Goal: Task Accomplishment & Management: Manage account settings

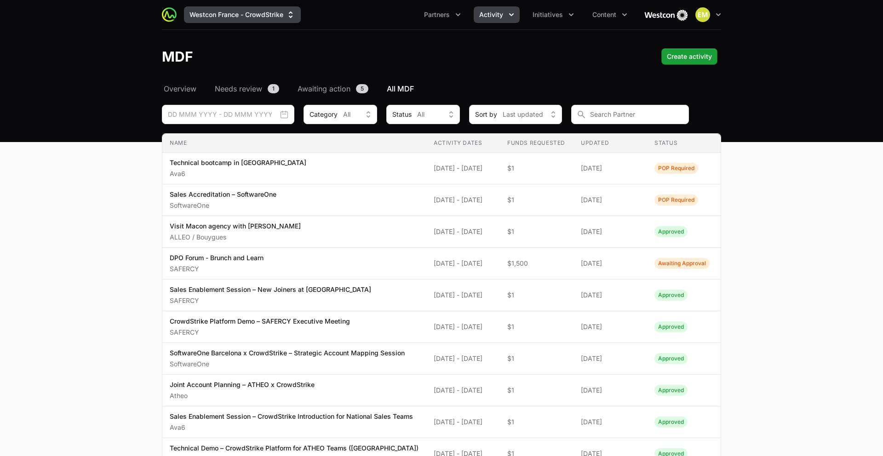
click at [241, 15] on button "Westcon France - CrowdStrike" at bounding box center [242, 14] width 117 height 17
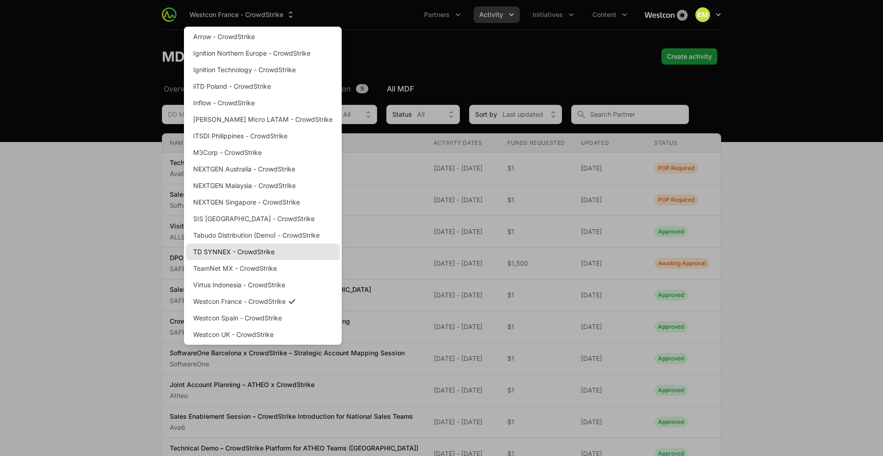
click at [240, 252] on link "TD SYNNEX - CrowdStrike" at bounding box center [263, 252] width 154 height 17
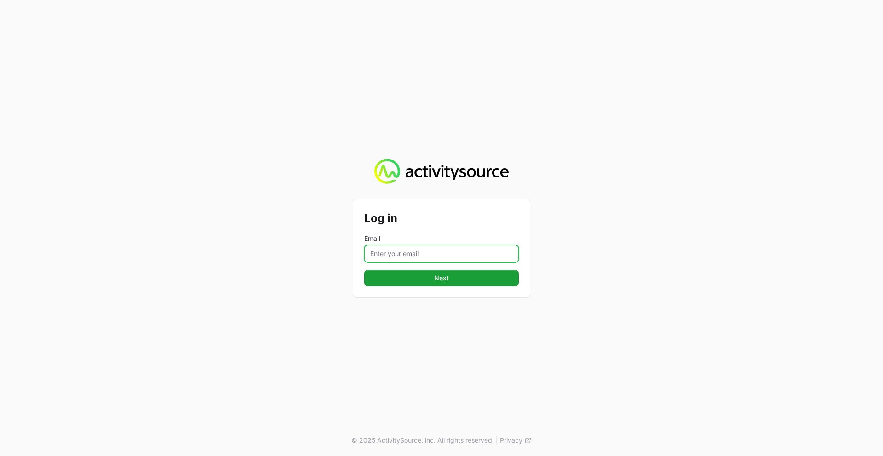
click at [388, 252] on input "Email" at bounding box center [441, 253] width 154 height 17
type input "[PERSON_NAME][EMAIL_ADDRESS][PERSON_NAME][DOMAIN_NAME]"
click at [364, 270] on button "Next" at bounding box center [441, 278] width 154 height 17
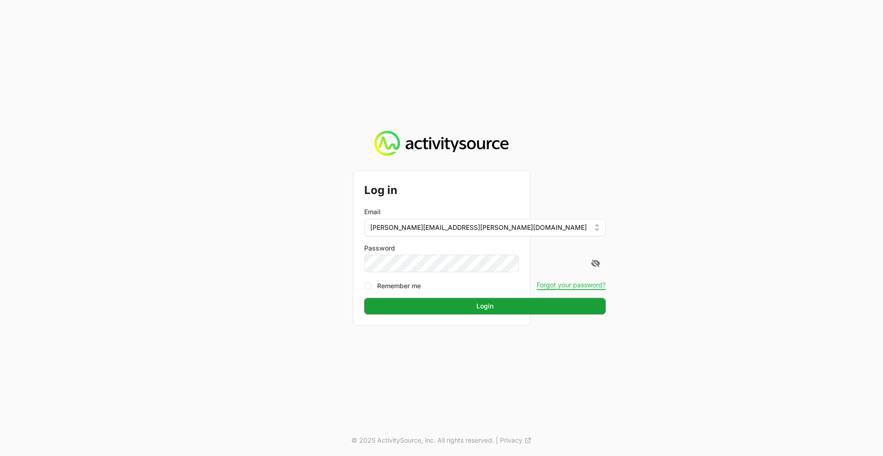
click at [364, 298] on button "Login" at bounding box center [484, 306] width 241 height 17
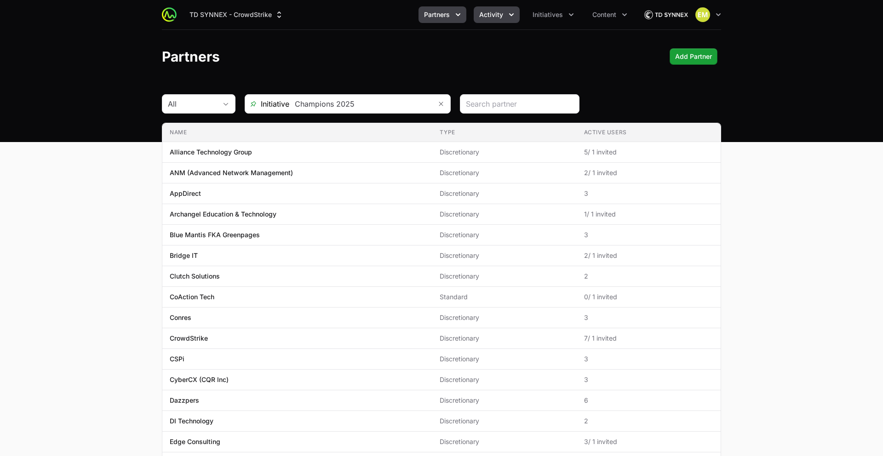
click at [493, 17] on span "Activity" at bounding box center [491, 14] width 24 height 9
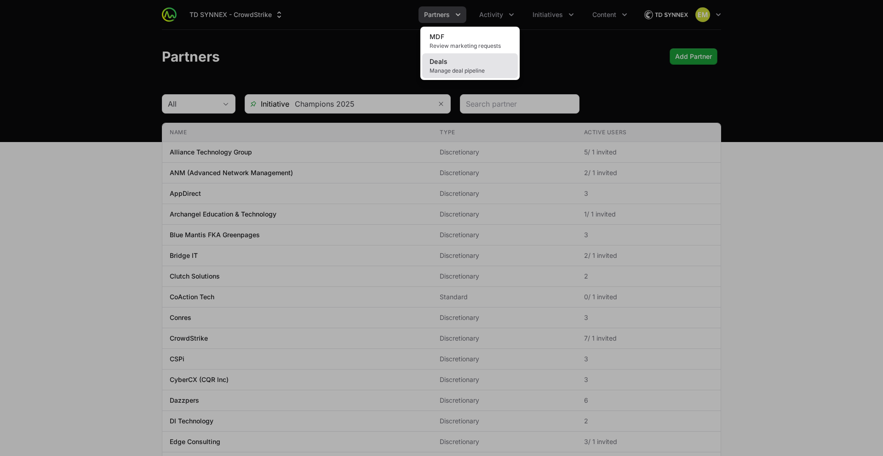
click at [476, 74] on link "Deals Manage deal pipeline" at bounding box center [470, 65] width 96 height 25
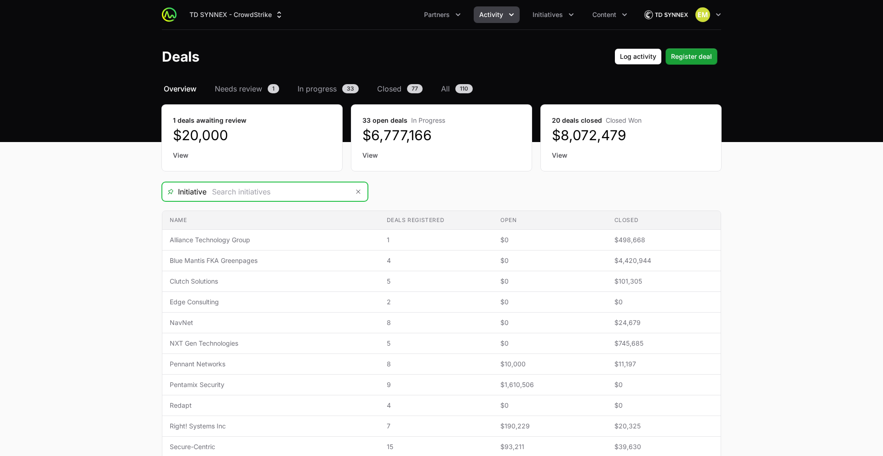
click at [320, 189] on input "Deals Filters" at bounding box center [277, 192] width 143 height 18
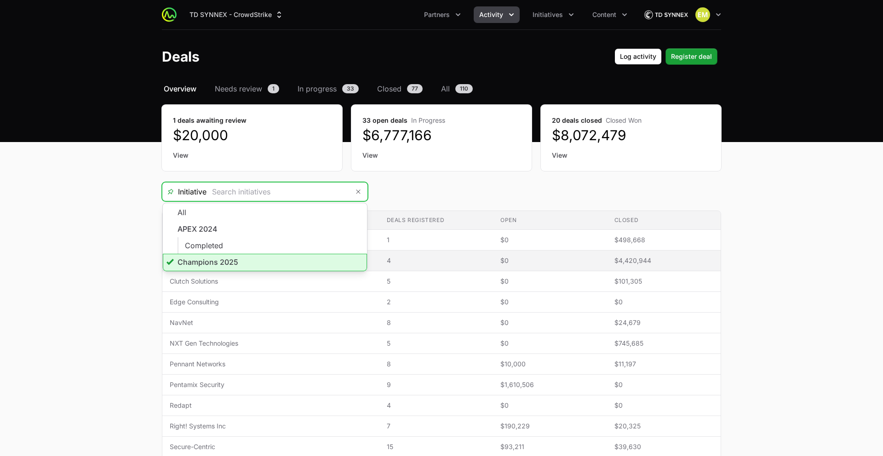
click at [246, 262] on li "Champions 2025" at bounding box center [265, 262] width 204 height 17
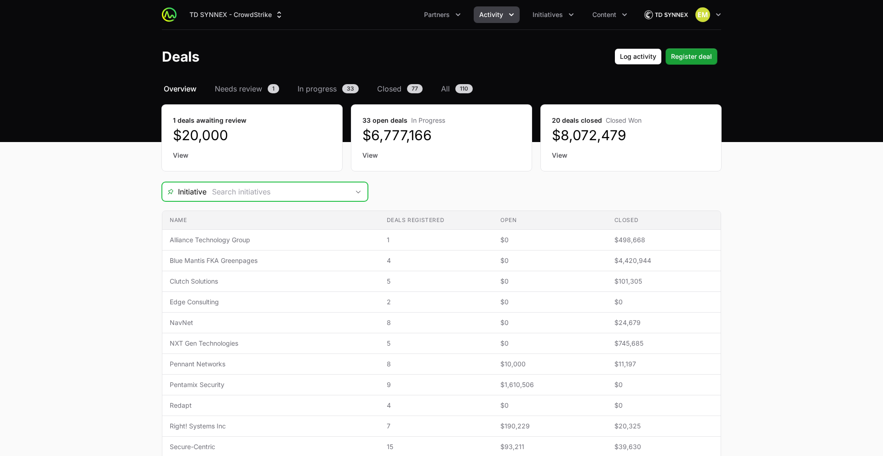
click at [346, 194] on input "Deals Filters" at bounding box center [277, 192] width 143 height 18
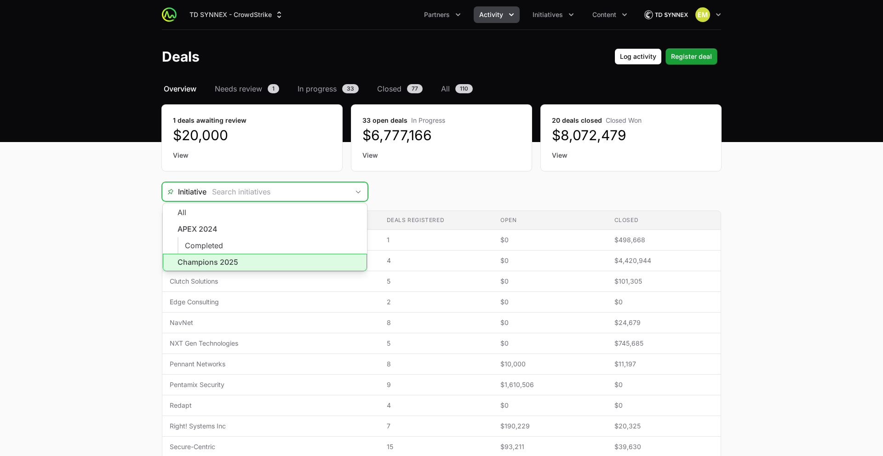
click at [280, 256] on li "Champions 2025" at bounding box center [265, 262] width 204 height 17
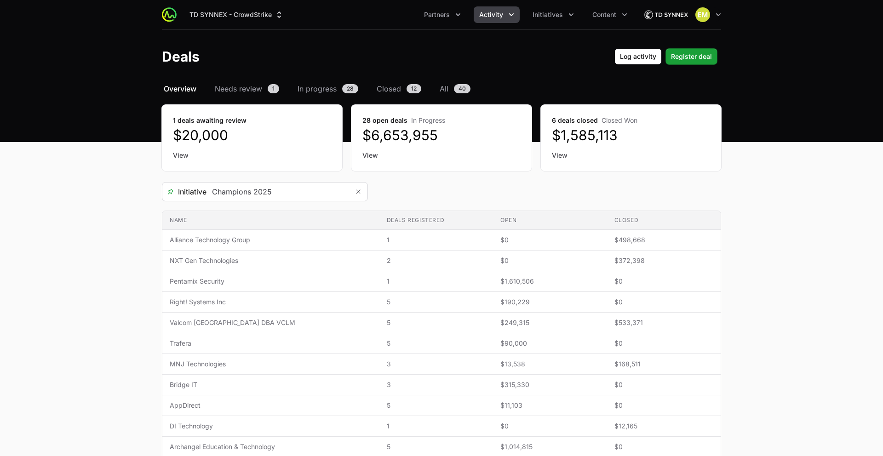
type input "Champions 2025"
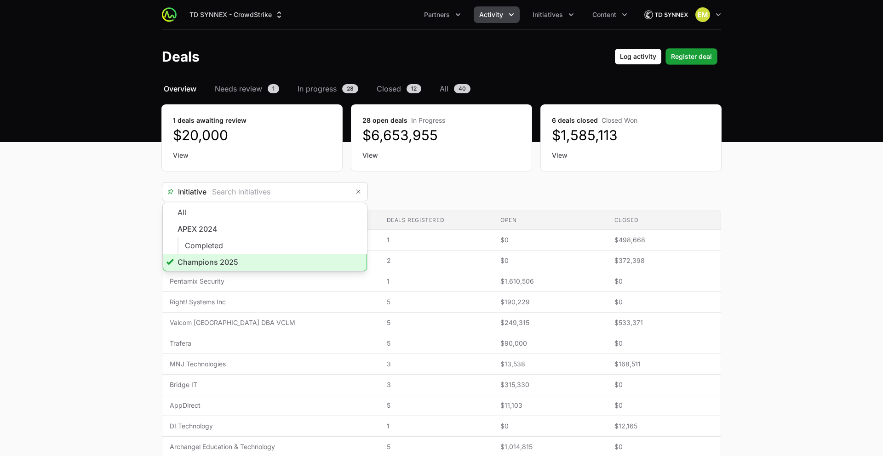
type input "Champions 2025"
click at [394, 196] on div "Initiative Champions 2025 All APEX 2024 Completed Champions 2025" at bounding box center [441, 191] width 559 height 19
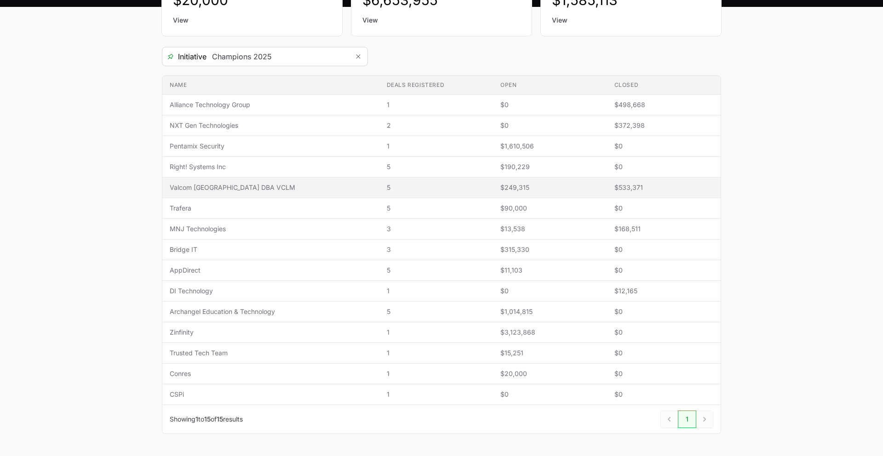
scroll to position [143, 0]
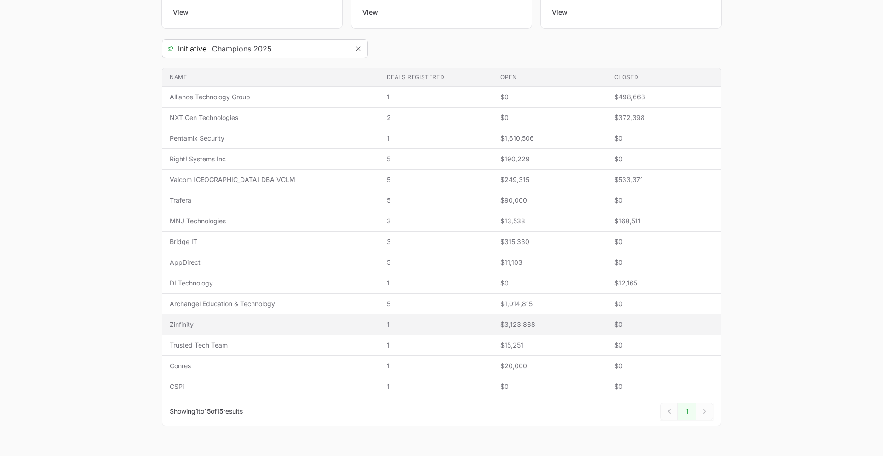
click at [324, 324] on span "Zinfinity" at bounding box center [271, 324] width 202 height 9
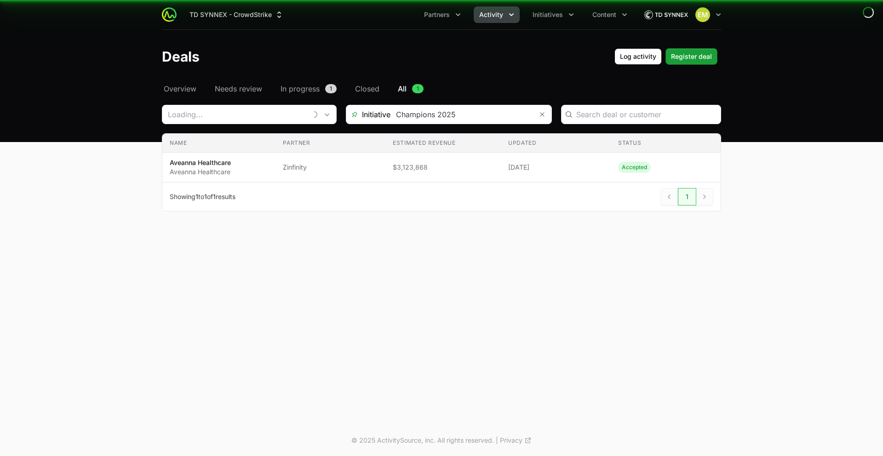
type input "Zinfinity"
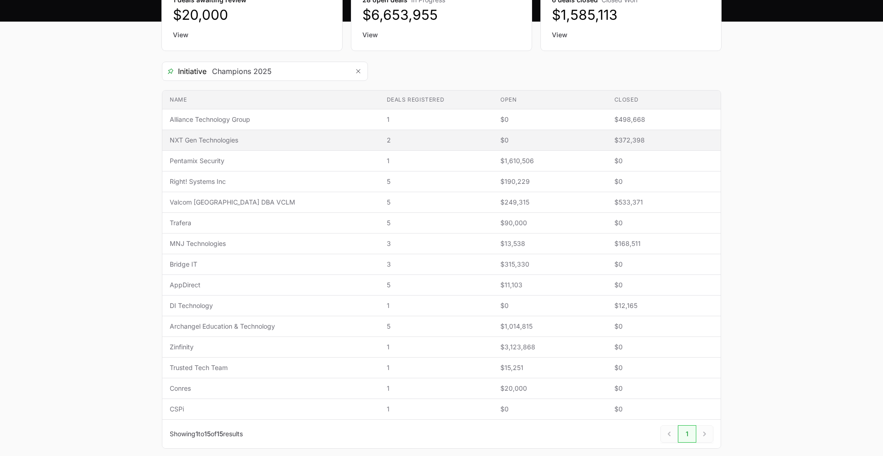
scroll to position [88, 0]
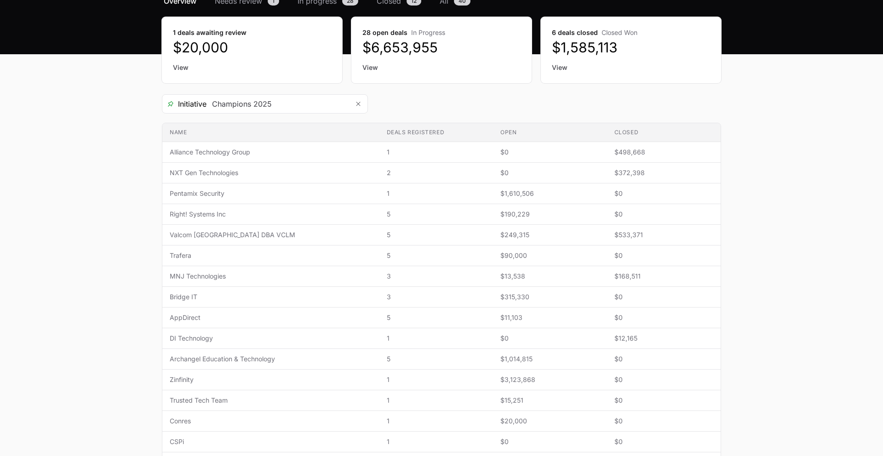
click at [181, 67] on link "View" at bounding box center [252, 67] width 158 height 9
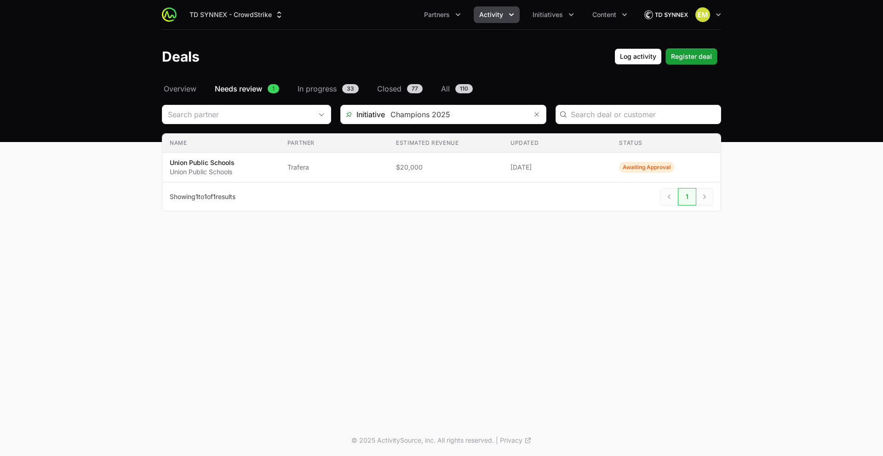
scroll to position [88, 0]
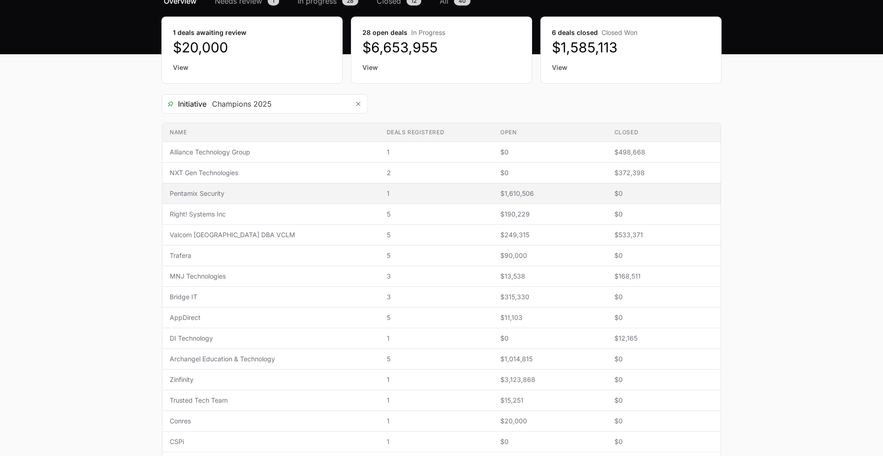
click at [214, 193] on span "Pentamix Security" at bounding box center [271, 193] width 202 height 9
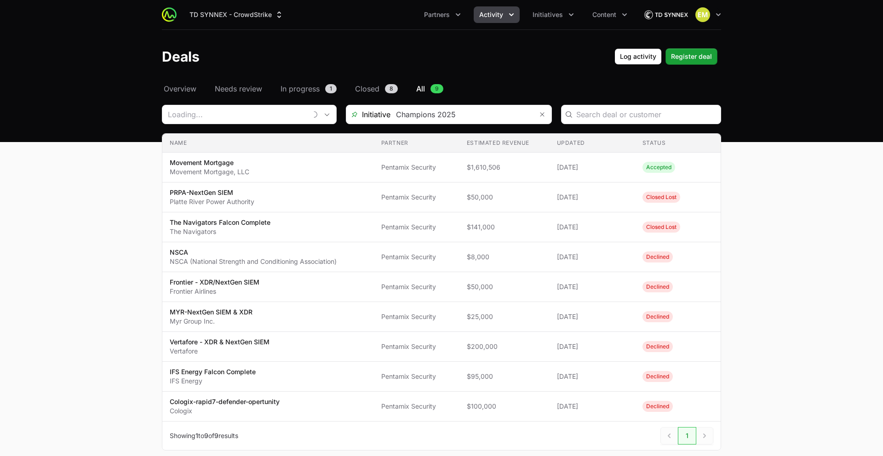
type input "Pentamix Security"
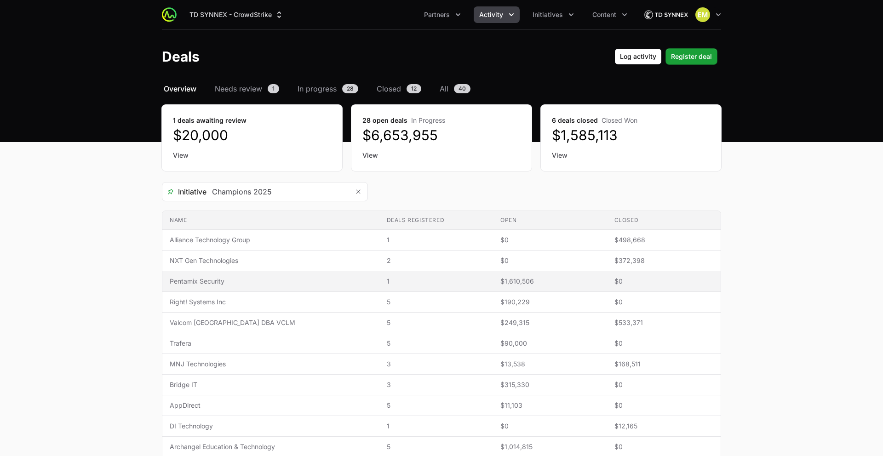
click at [204, 282] on span "Pentamix Security" at bounding box center [271, 281] width 202 height 9
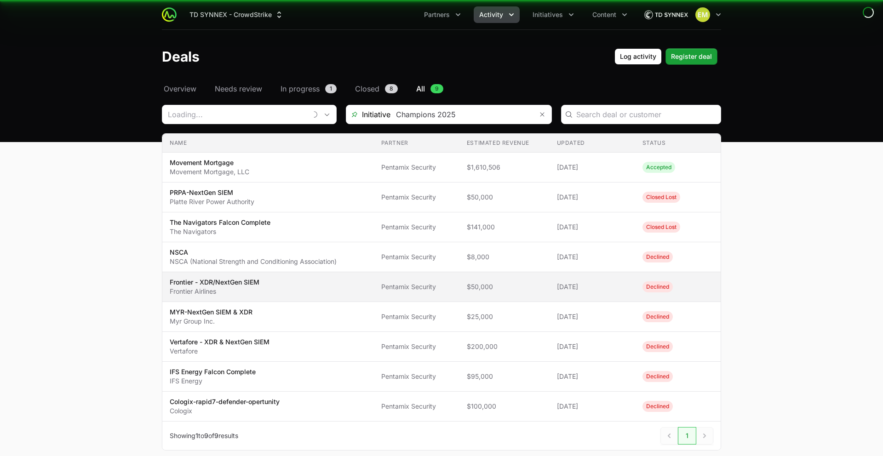
type input "Pentamix Security"
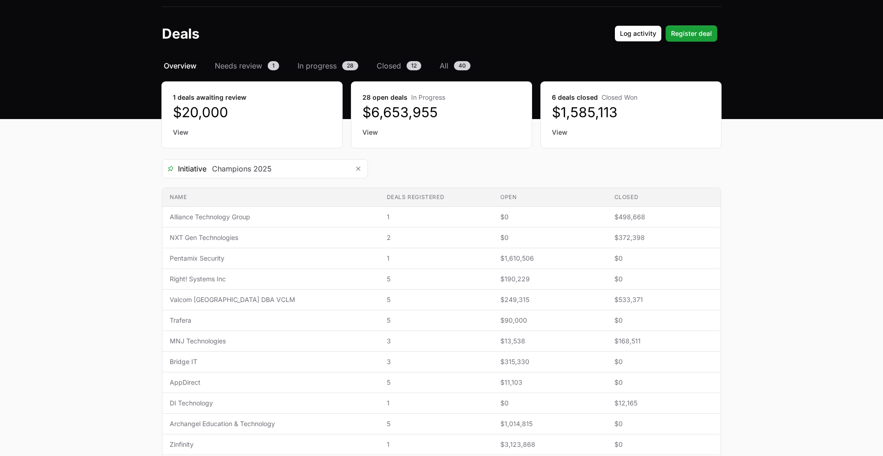
scroll to position [24, 0]
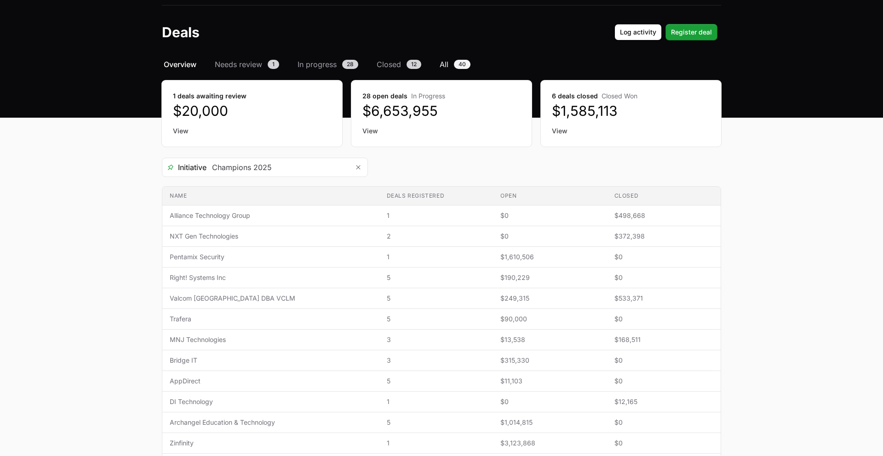
click at [448, 63] on span "All" at bounding box center [444, 64] width 9 height 11
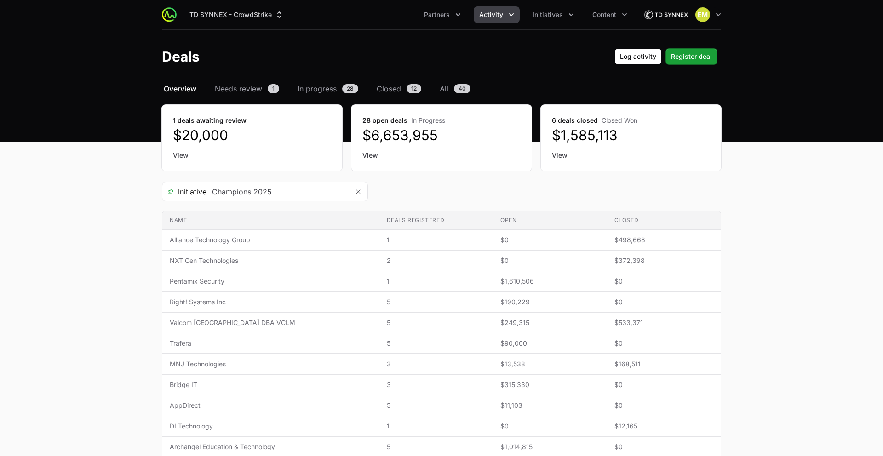
click at [420, 191] on div "Initiative Champions 2025" at bounding box center [441, 191] width 559 height 19
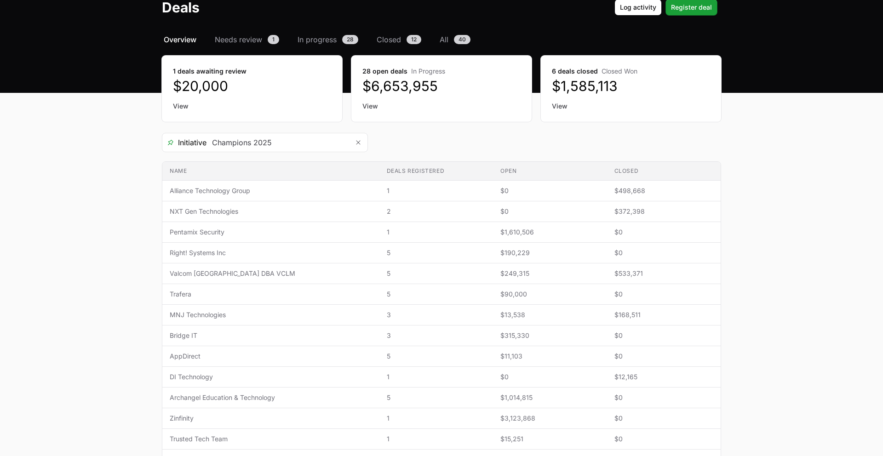
scroll to position [88, 0]
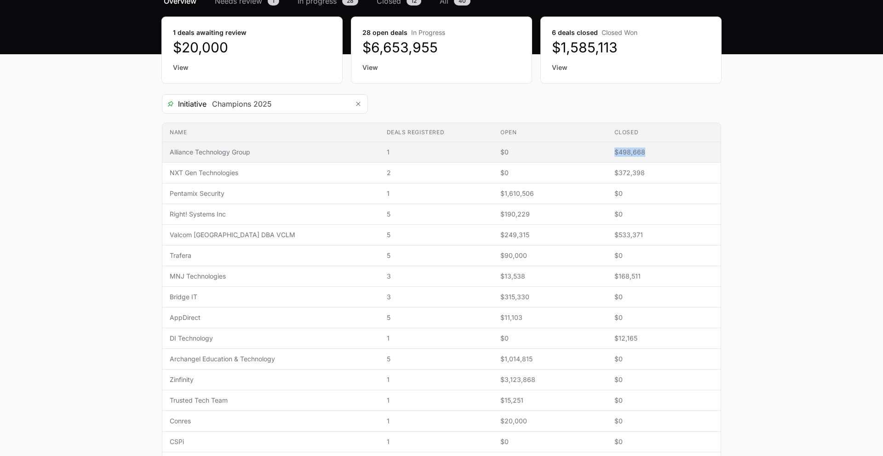
drag, startPoint x: 622, startPoint y: 151, endPoint x: 596, endPoint y: 150, distance: 25.8
click at [596, 150] on tr "Name Alliance Technology Group Deals registered 1 Open $0 Closed $498,668" at bounding box center [441, 152] width 558 height 21
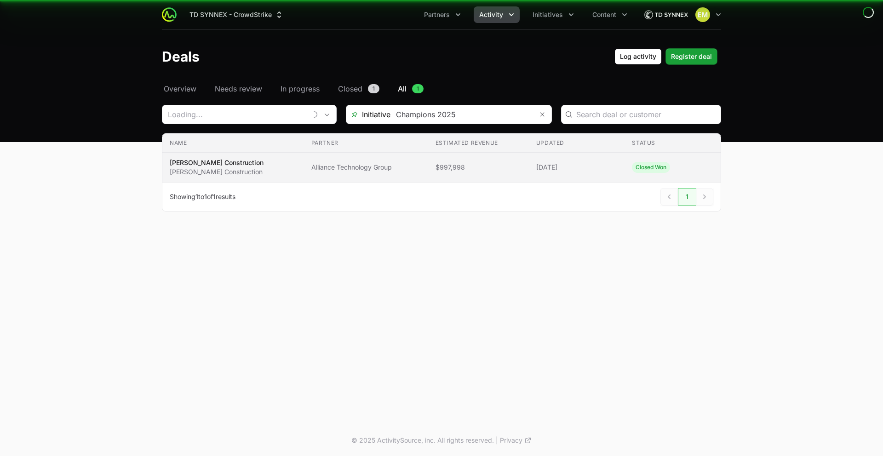
type input "Alliance Technology Group"
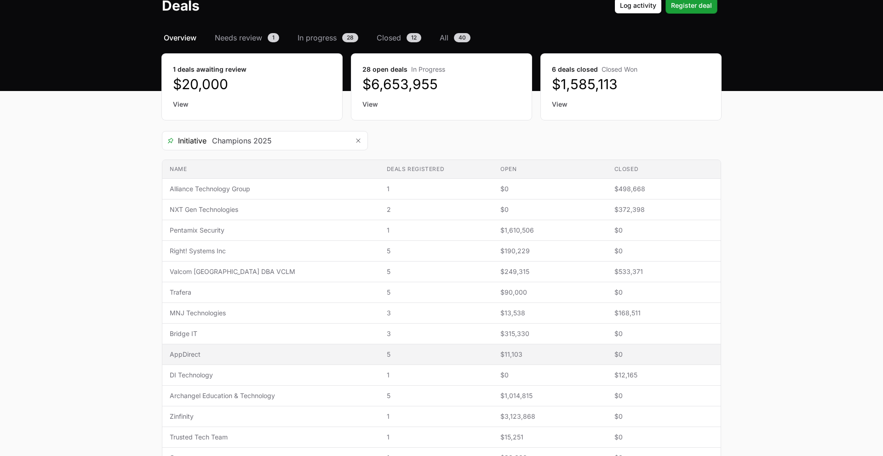
scroll to position [53, 0]
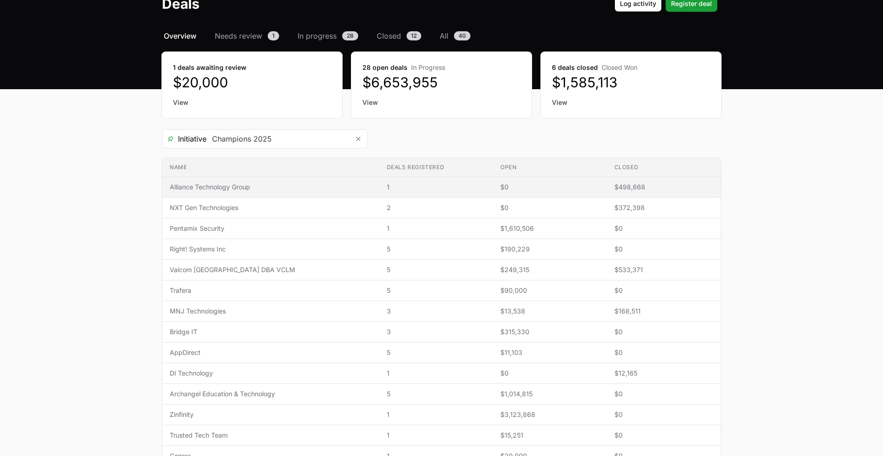
click at [226, 190] on span "Alliance Technology Group" at bounding box center [271, 187] width 202 height 9
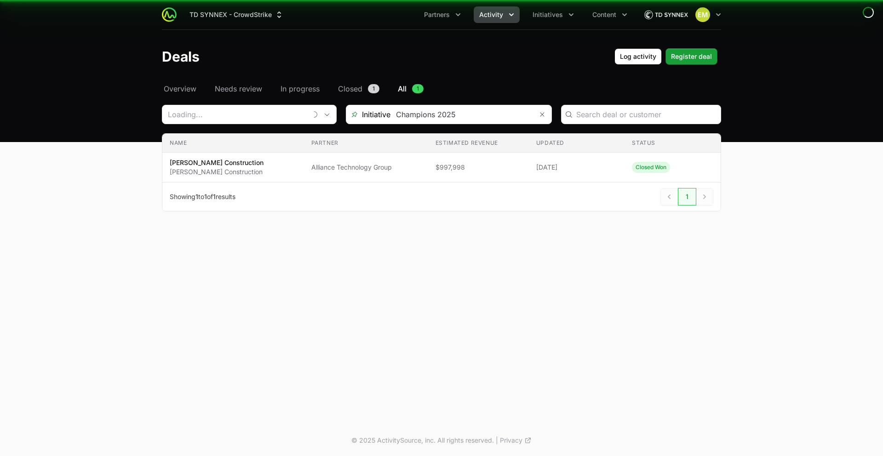
type input "Alliance Technology Group"
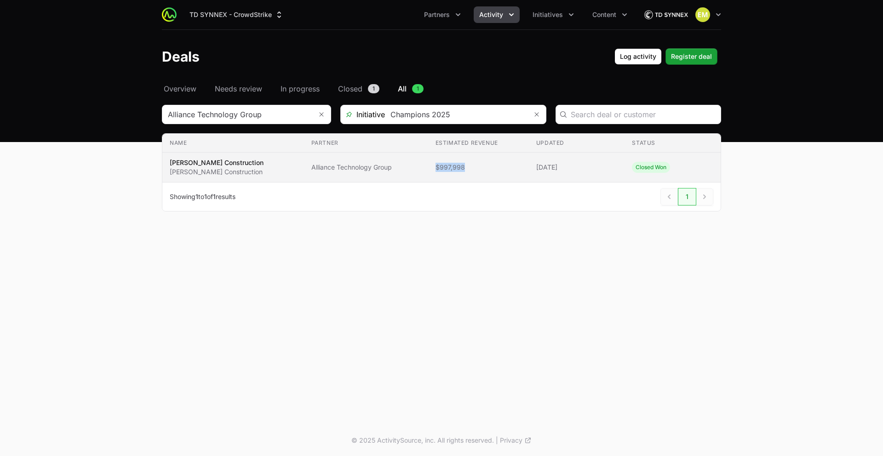
drag, startPoint x: 439, startPoint y: 171, endPoint x: 410, endPoint y: 169, distance: 29.5
click at [435, 169] on span "$997,998" at bounding box center [478, 167] width 86 height 9
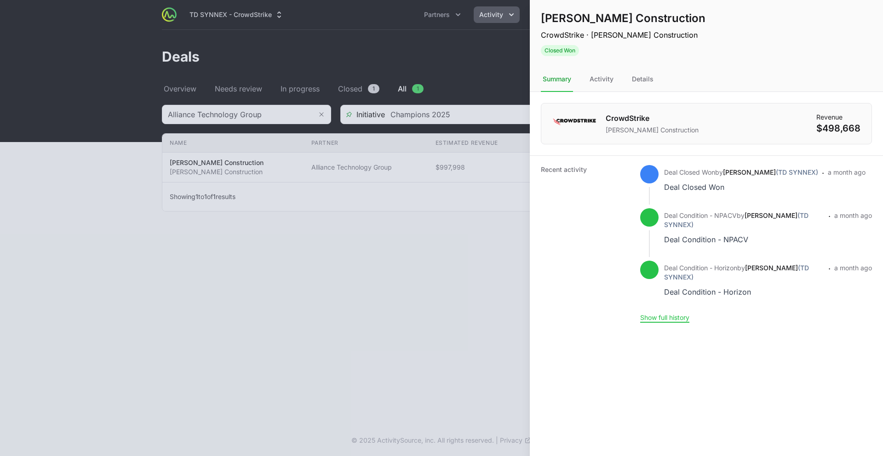
click at [194, 135] on div at bounding box center [441, 228] width 883 height 456
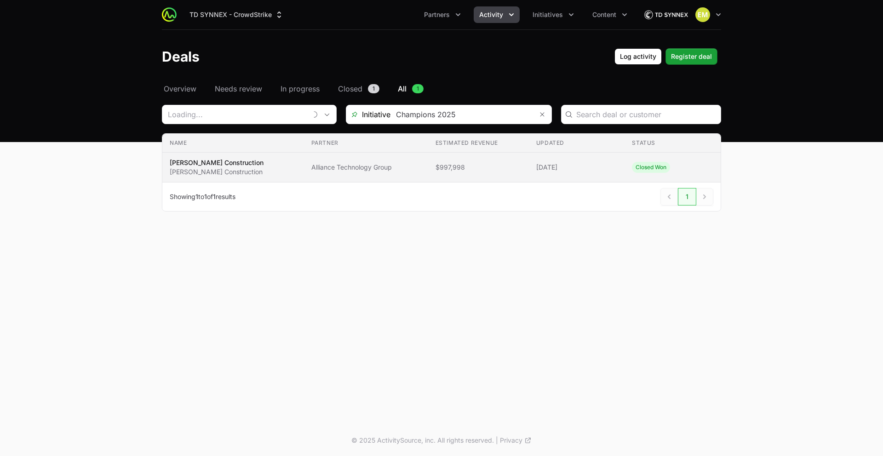
type input "Alliance Technology Group"
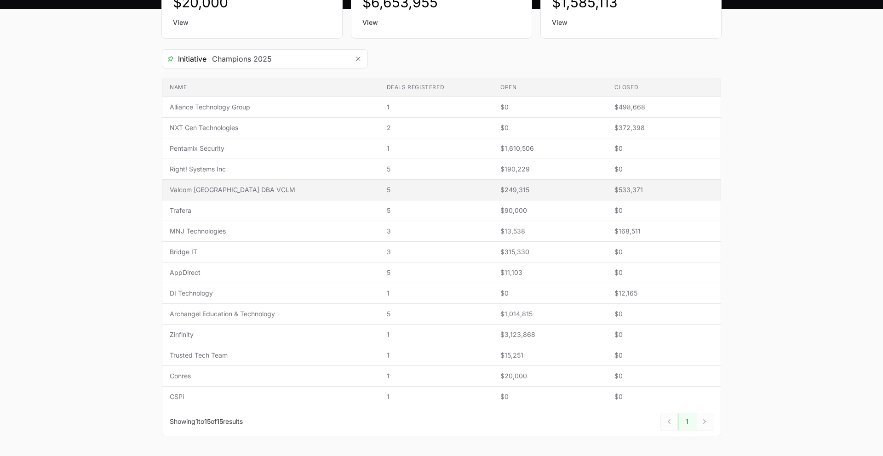
scroll to position [132, 0]
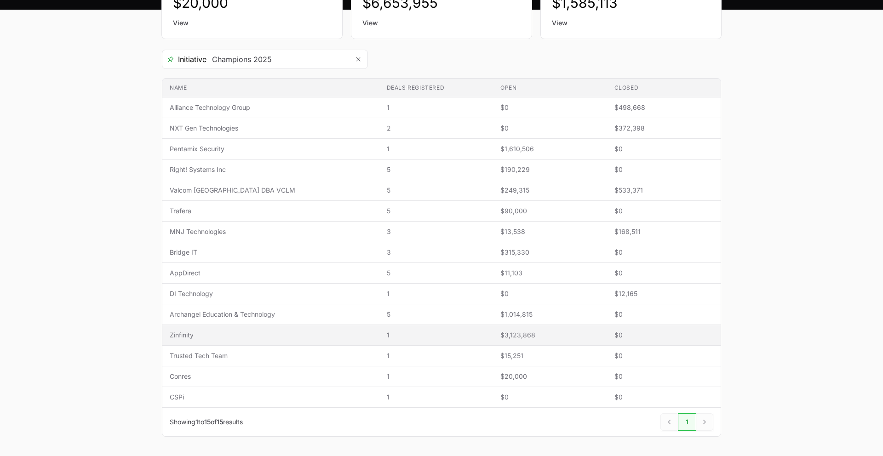
click at [216, 340] on td "Name Zinfinity" at bounding box center [270, 335] width 217 height 21
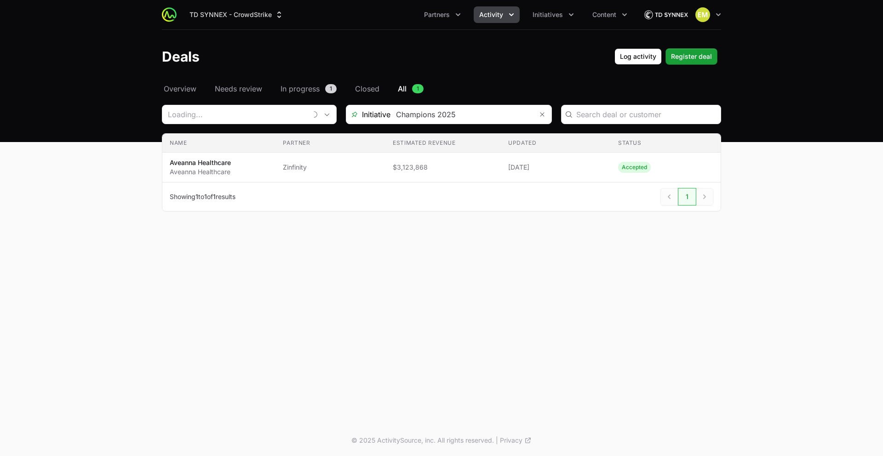
type input "Zinfinity"
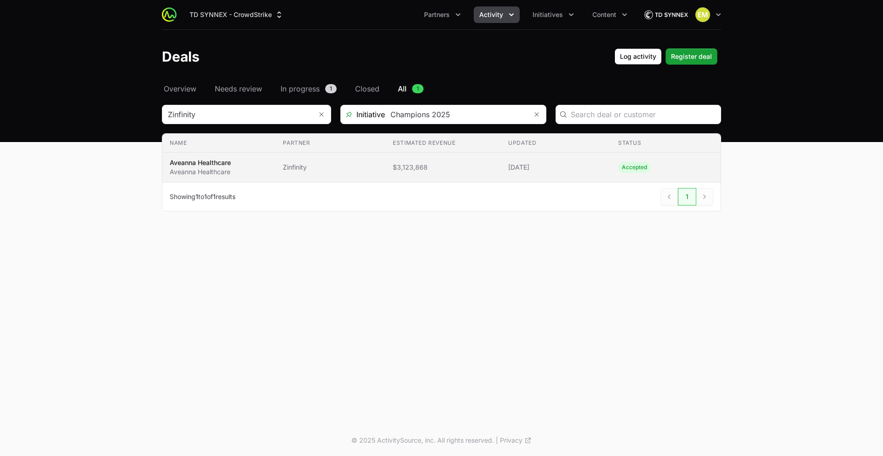
click at [328, 176] on td "Partner Zinfinity" at bounding box center [330, 168] width 110 height 30
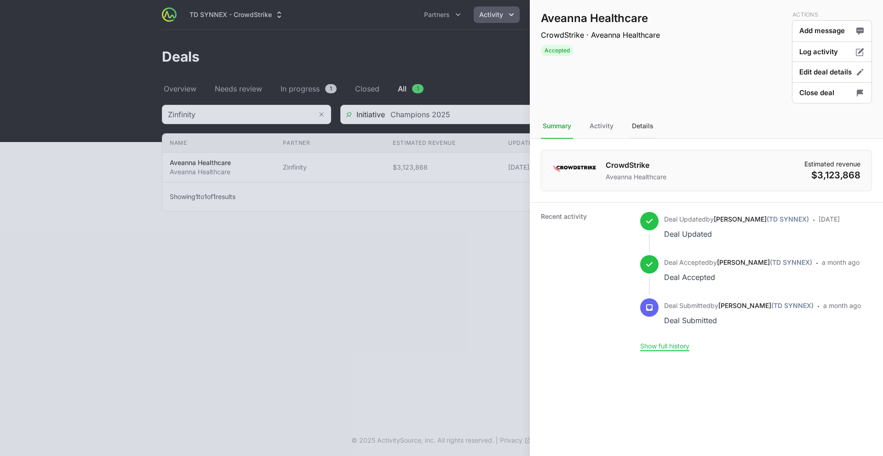
click at [647, 129] on div "Details" at bounding box center [642, 126] width 25 height 25
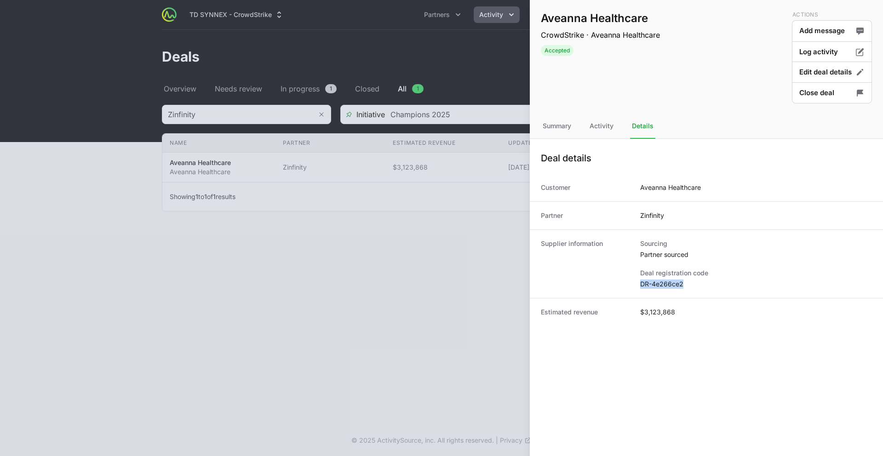
drag, startPoint x: 685, startPoint y: 286, endPoint x: 640, endPoint y: 288, distance: 44.2
click at [641, 288] on dd "DR-4e266ce2" at bounding box center [756, 284] width 232 height 9
copy dd "DR-4e266ce2"
click at [297, 237] on div at bounding box center [441, 228] width 883 height 456
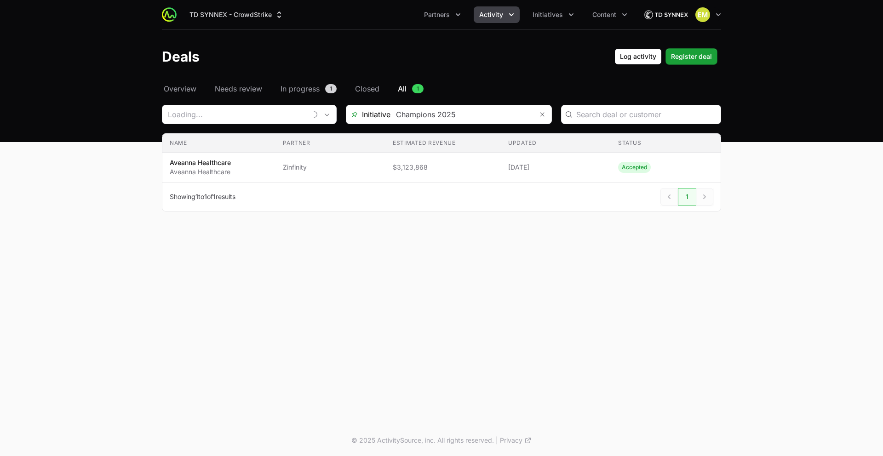
type input "Zinfinity"
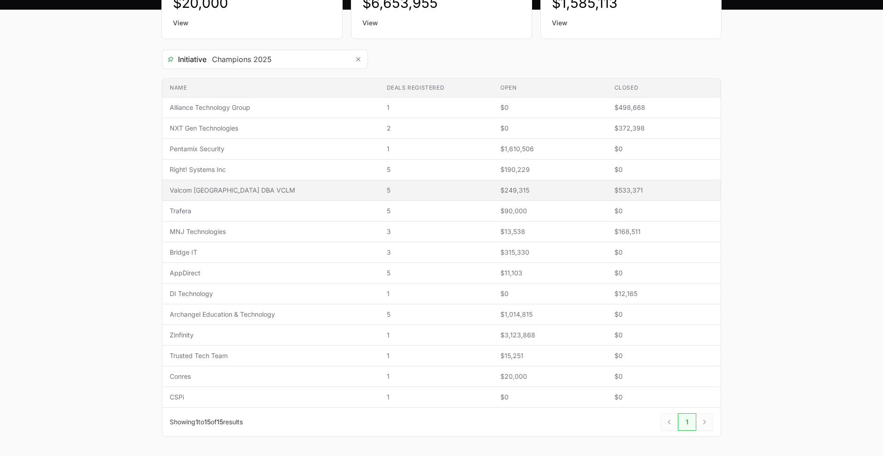
click at [215, 189] on span "Valcom [GEOGRAPHIC_DATA] DBA VCLM" at bounding box center [271, 190] width 202 height 9
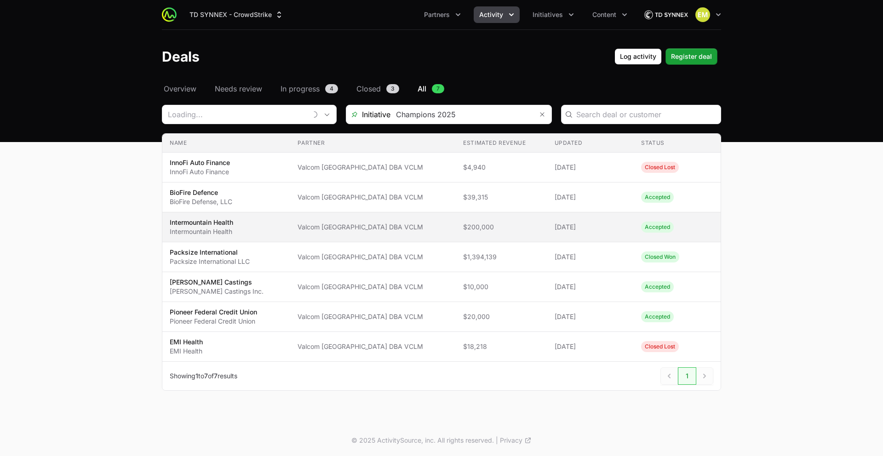
type input "Valcom [GEOGRAPHIC_DATA] DBA VCLM"
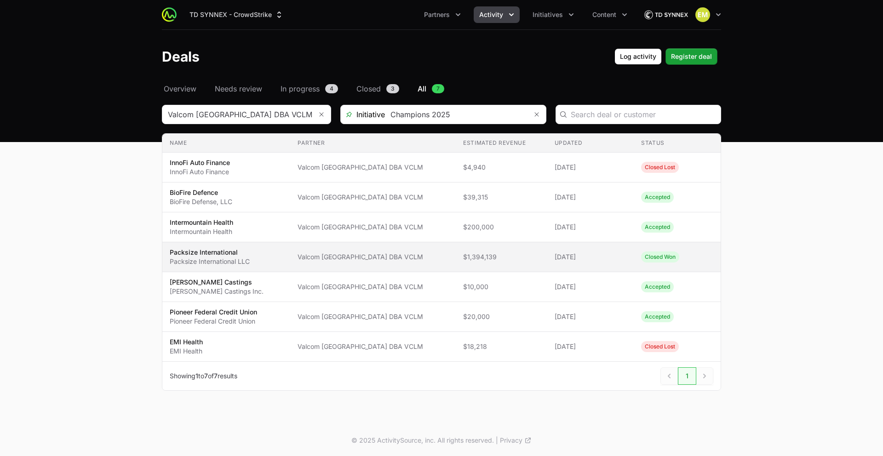
click at [272, 254] on span "Packsize International Packsize International LLC" at bounding box center [226, 257] width 113 height 18
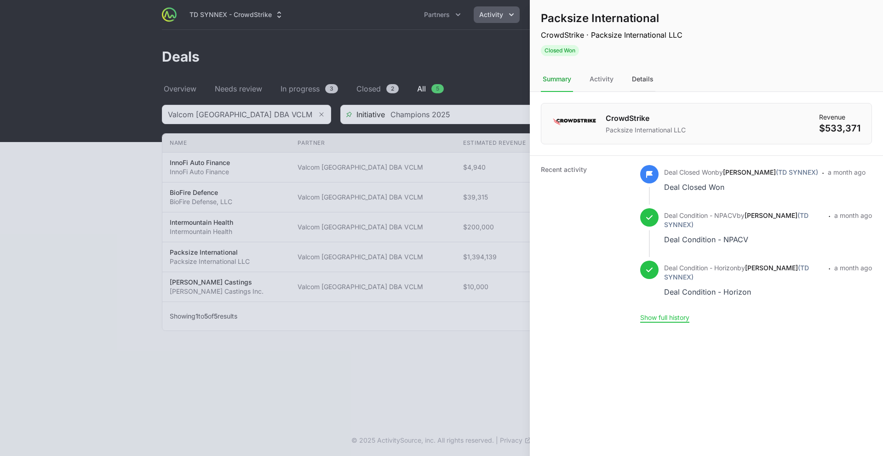
click at [647, 85] on div "Details" at bounding box center [642, 79] width 25 height 25
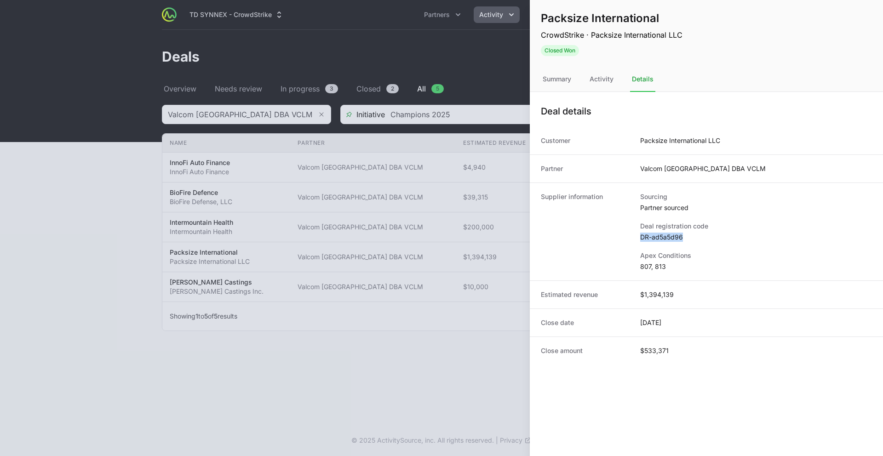
drag, startPoint x: 686, startPoint y: 238, endPoint x: 640, endPoint y: 238, distance: 45.1
click at [640, 238] on dd "DR-ad5a5d96" at bounding box center [756, 237] width 232 height 9
copy dd "DR-ad5a5d96"
click at [132, 216] on div at bounding box center [441, 228] width 883 height 456
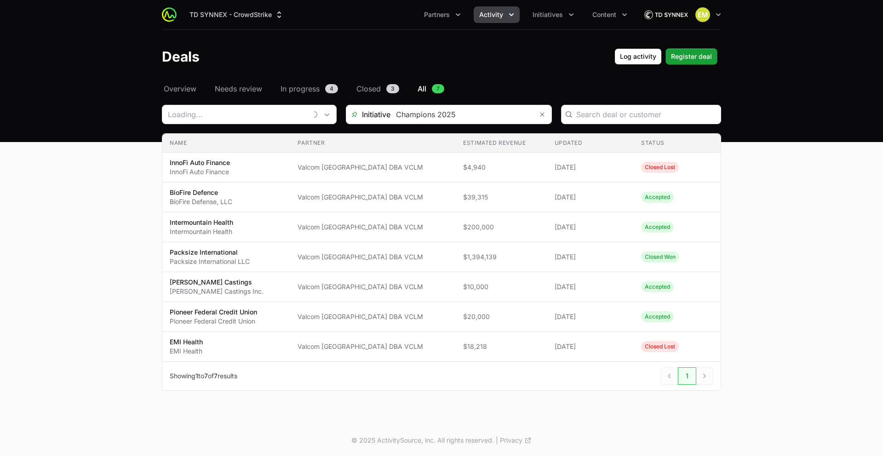
type input "Valcom [GEOGRAPHIC_DATA] DBA VCLM"
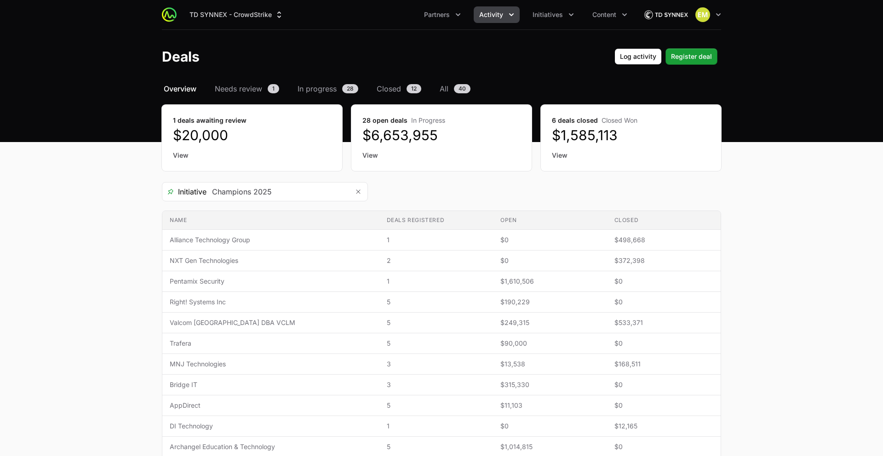
click at [387, 186] on div "Initiative Champions 2025" at bounding box center [441, 191] width 559 height 19
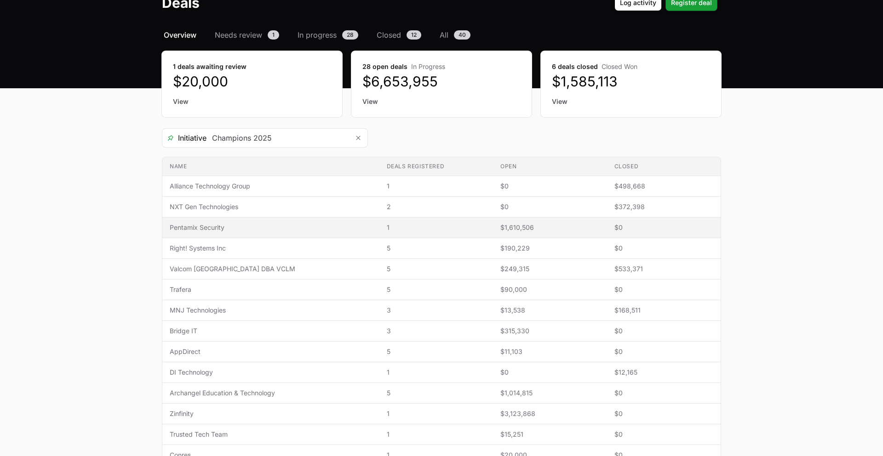
scroll to position [48, 0]
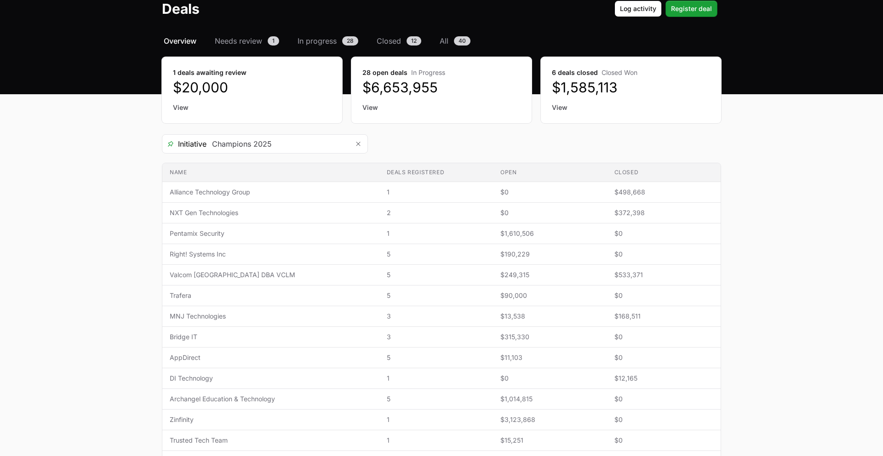
click at [432, 150] on div "Initiative Champions 2025" at bounding box center [441, 143] width 559 height 19
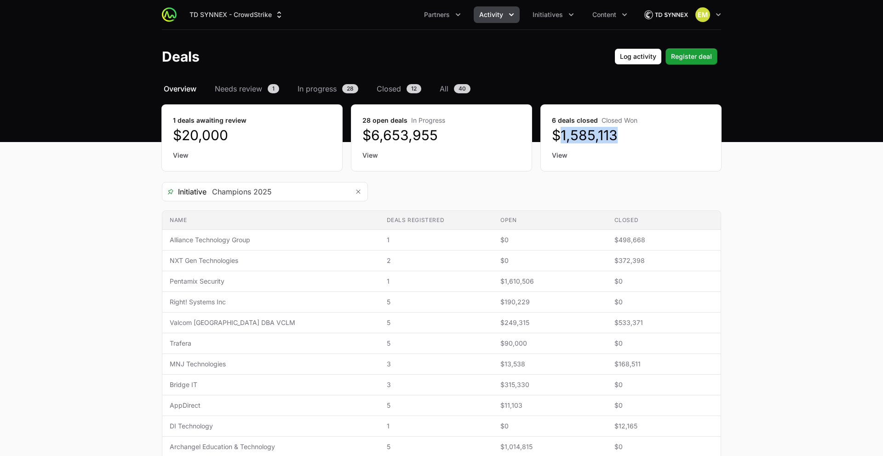
drag, startPoint x: 631, startPoint y: 138, endPoint x: 602, endPoint y: 166, distance: 40.0
click at [560, 136] on dd "$1,585,113" at bounding box center [631, 135] width 158 height 17
click at [611, 170] on div "6 deals closed Closed Won $1,585,113 View" at bounding box center [631, 138] width 180 height 66
click at [560, 206] on section "Initiative Champions 2025 Name Deals registered Open Closed Name Alliance Techn…" at bounding box center [441, 375] width 559 height 387
click at [214, 17] on button "TD SYNNEX - CrowdStrike" at bounding box center [236, 14] width 105 height 17
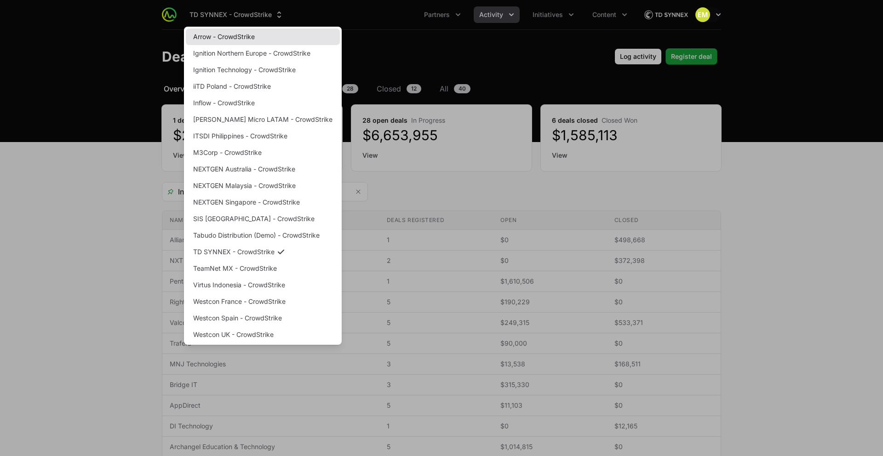
click at [210, 37] on link "Arrow - CrowdStrike" at bounding box center [263, 37] width 154 height 17
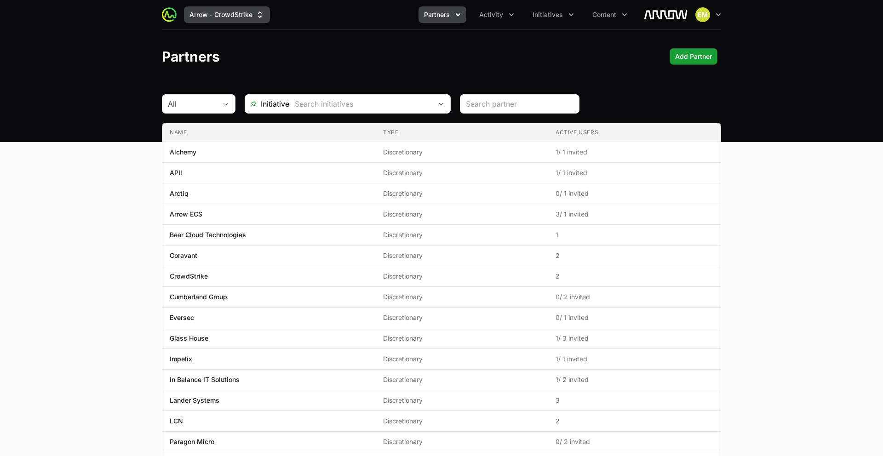
click at [220, 18] on button "Arrow - CrowdStrike" at bounding box center [227, 14] width 86 height 17
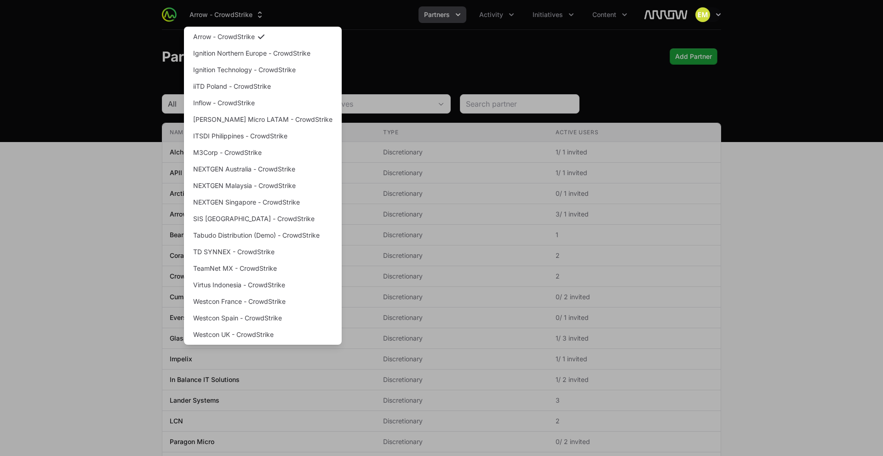
drag, startPoint x: 442, startPoint y: 47, endPoint x: 440, endPoint y: 37, distance: 9.9
click at [440, 42] on div "Supplier switch menu" at bounding box center [441, 228] width 883 height 456
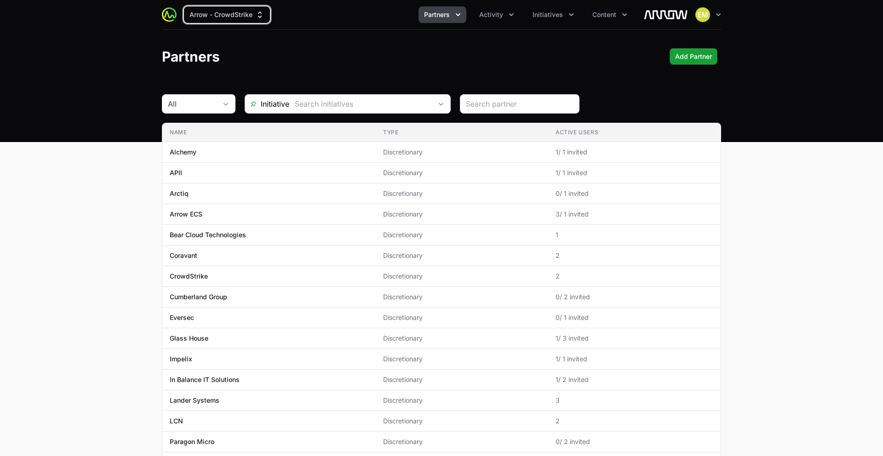
click at [438, 20] on button "Partners" at bounding box center [442, 14] width 48 height 17
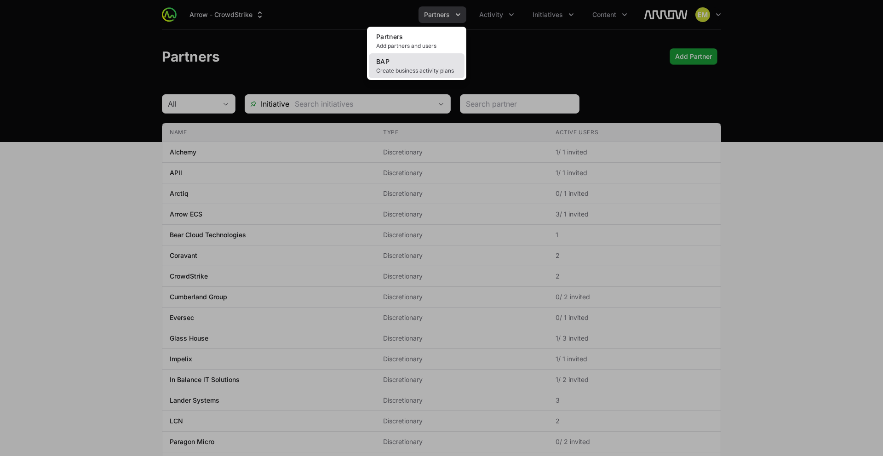
click at [412, 67] on span "Create business activity plans" at bounding box center [416, 70] width 81 height 7
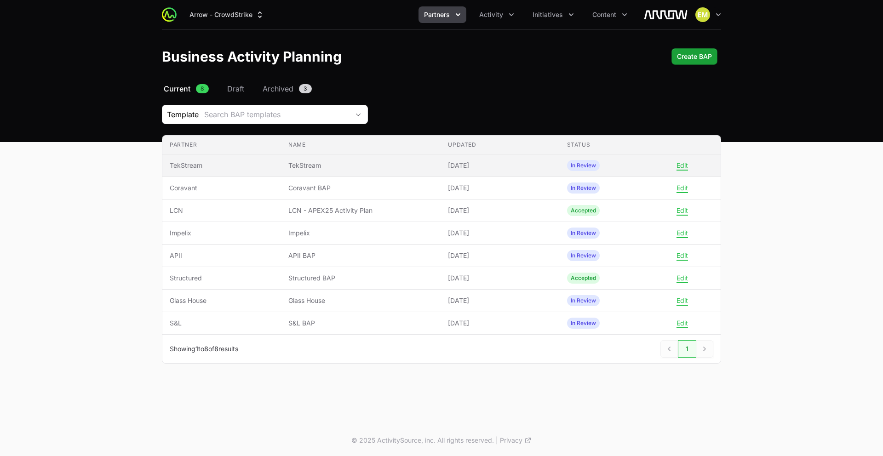
click at [220, 166] on span "TekStream" at bounding box center [222, 165] width 104 height 9
click at [225, 167] on span "TekStream" at bounding box center [222, 165] width 104 height 9
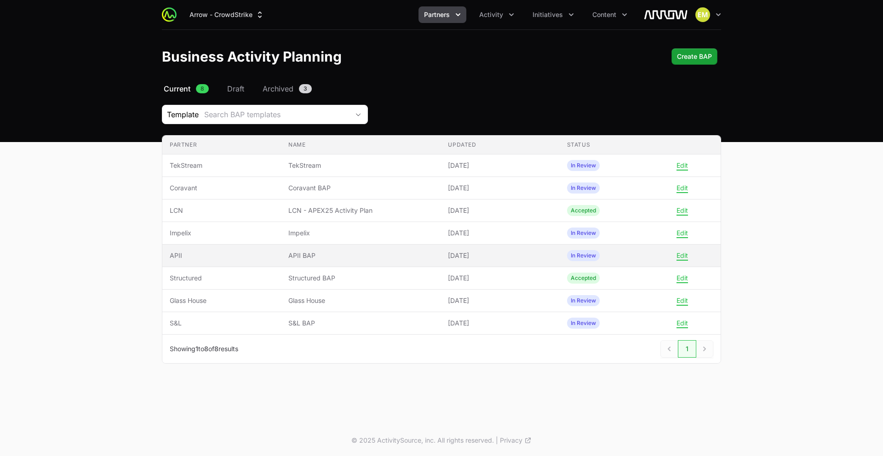
click at [200, 255] on span "APII" at bounding box center [222, 255] width 104 height 9
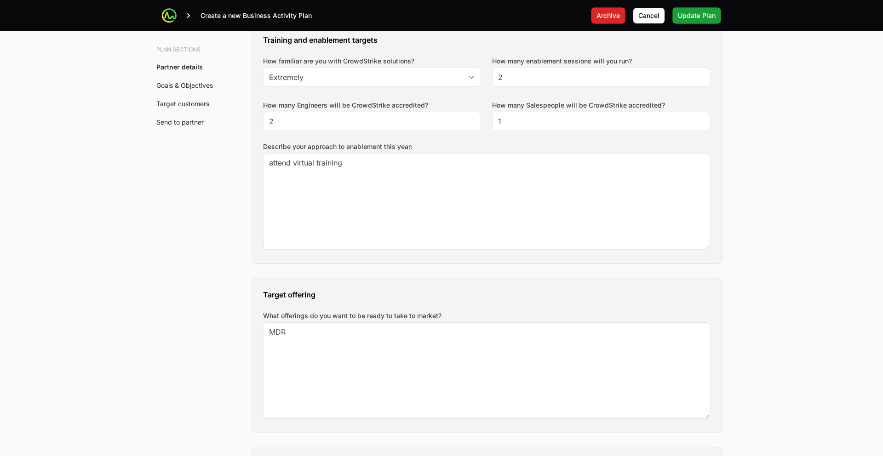
scroll to position [812, 0]
